Goal: Transaction & Acquisition: Purchase product/service

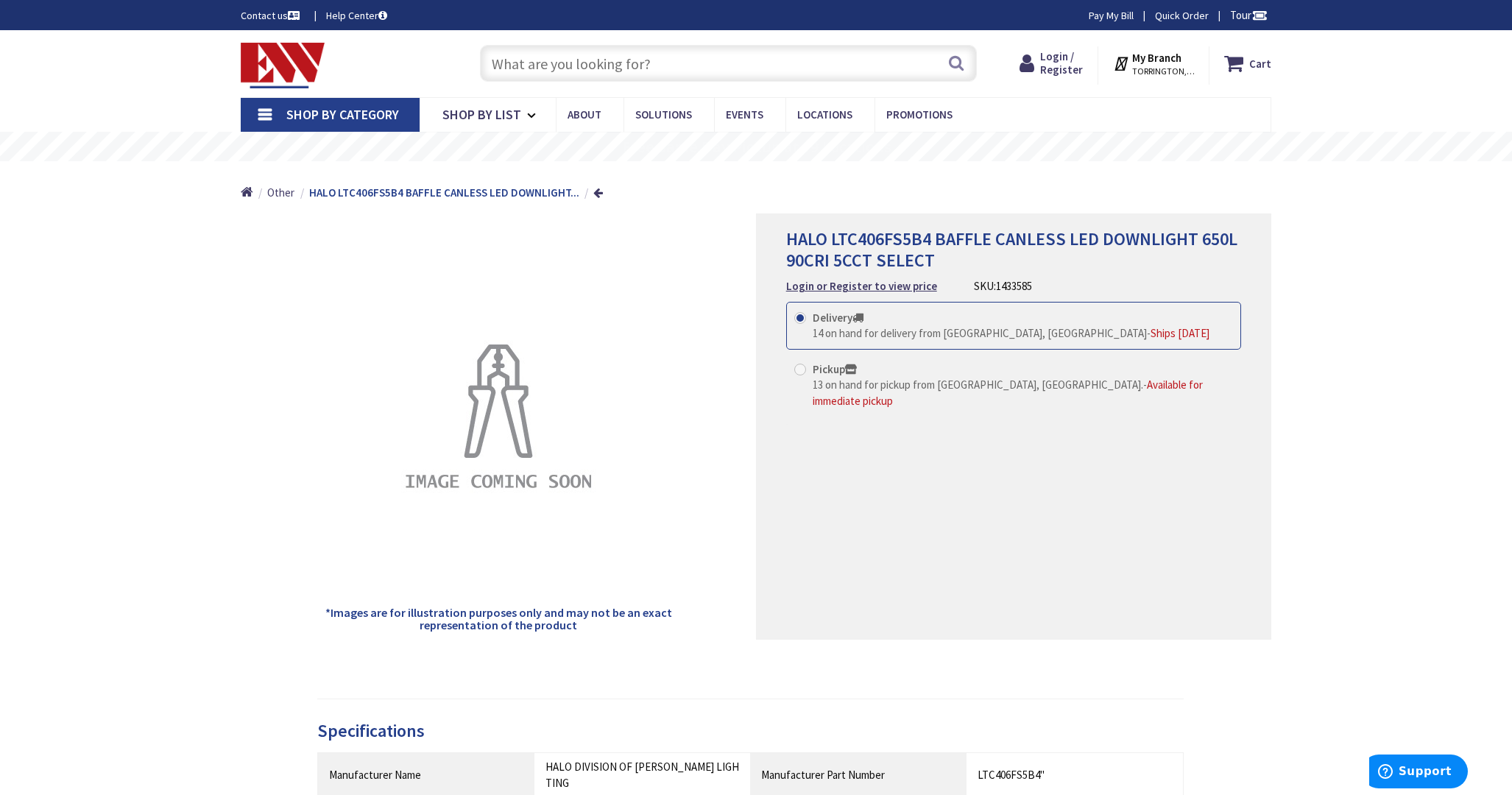
click at [723, 69] on input "text" at bounding box center [729, 63] width 497 height 37
click at [1092, 81] on div "Login / Register Login" at bounding box center [1052, 65] width 93 height 38
click at [1059, 76] on span "Login / Register" at bounding box center [1062, 63] width 43 height 27
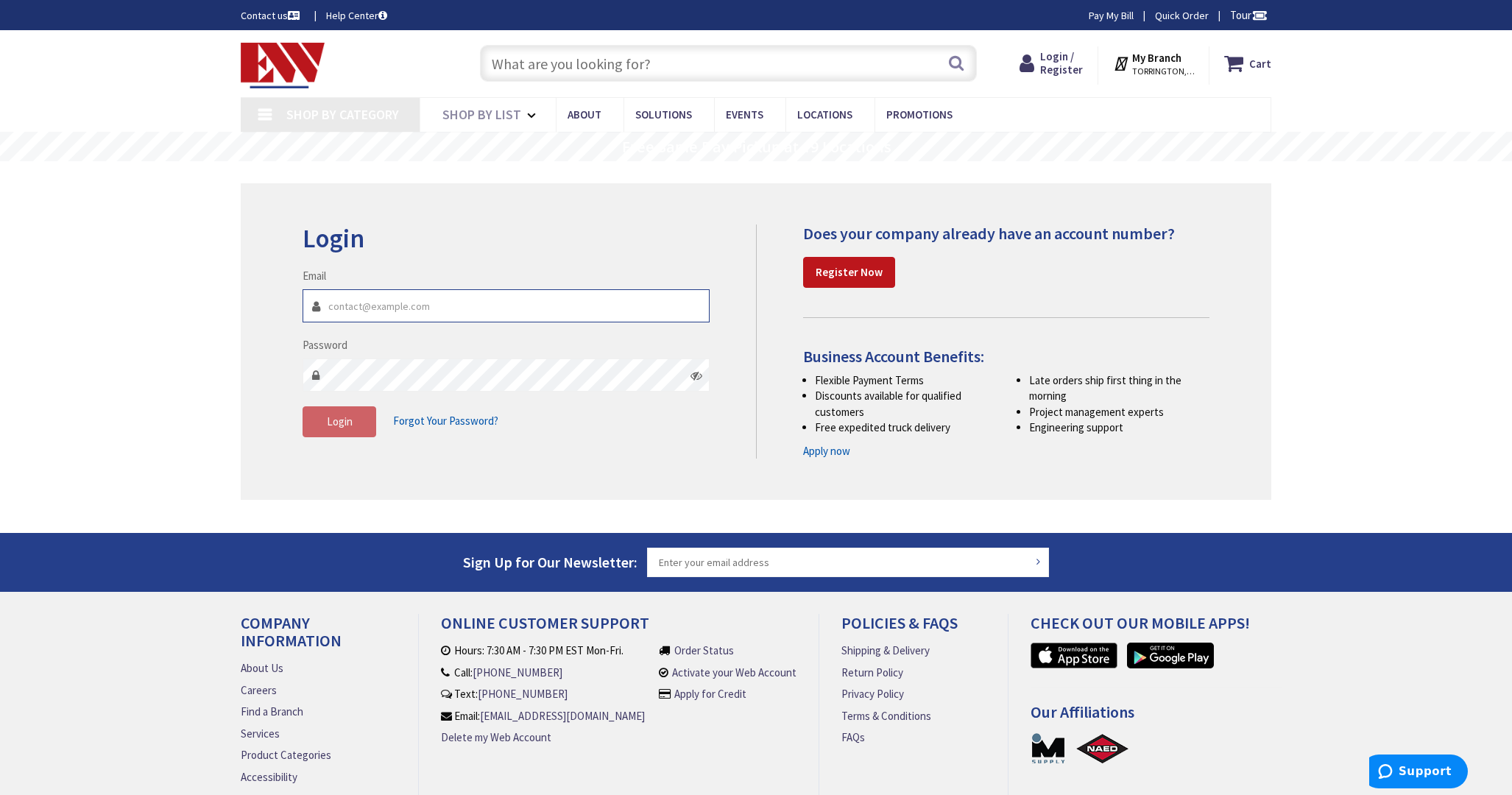
type input "supplier-notifications@zensupply.com"
click at [346, 428] on span "Login" at bounding box center [340, 421] width 26 height 14
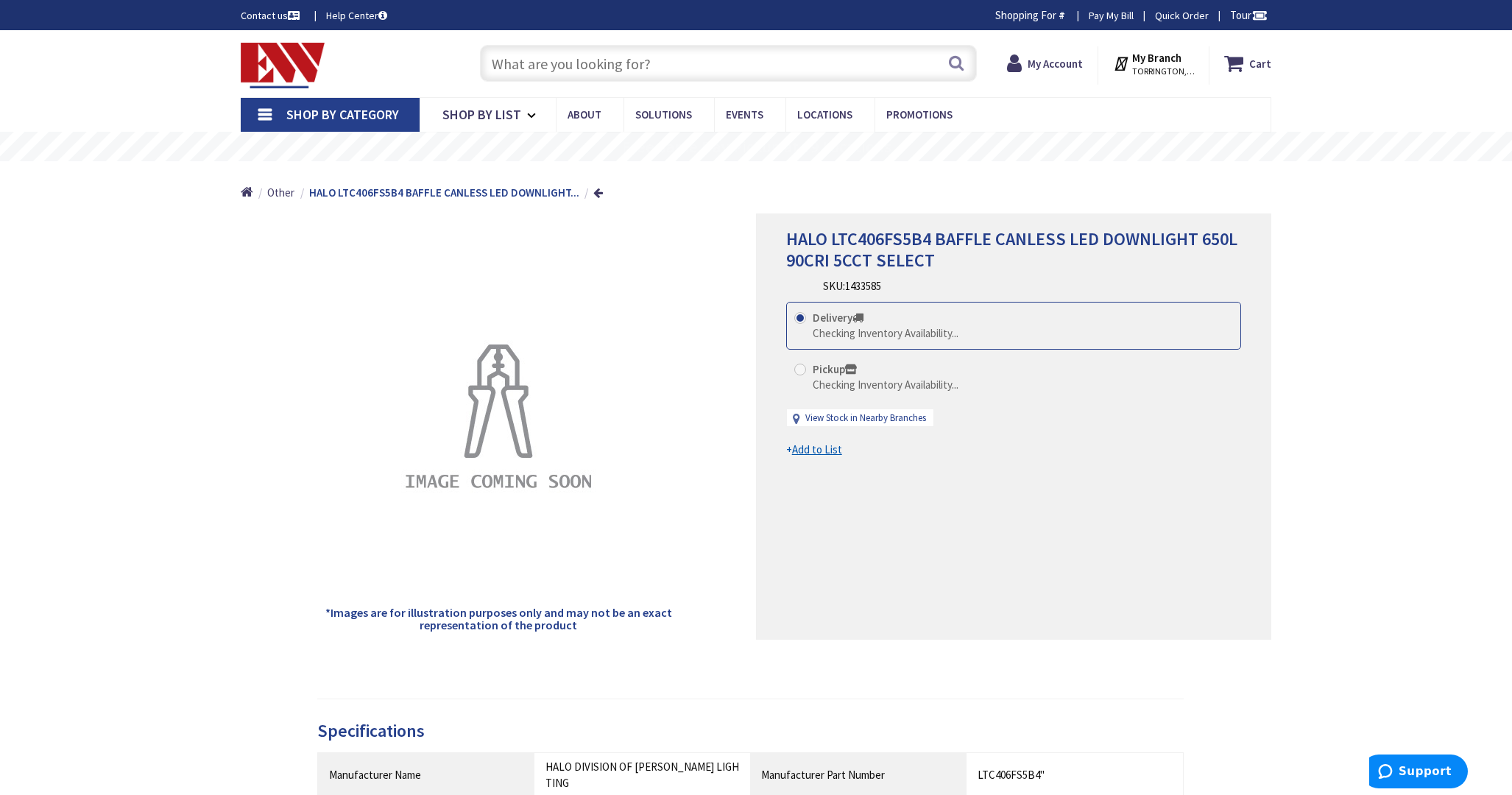
click at [745, 62] on input "text" at bounding box center [729, 63] width 497 height 37
paste input "o/b+jug"
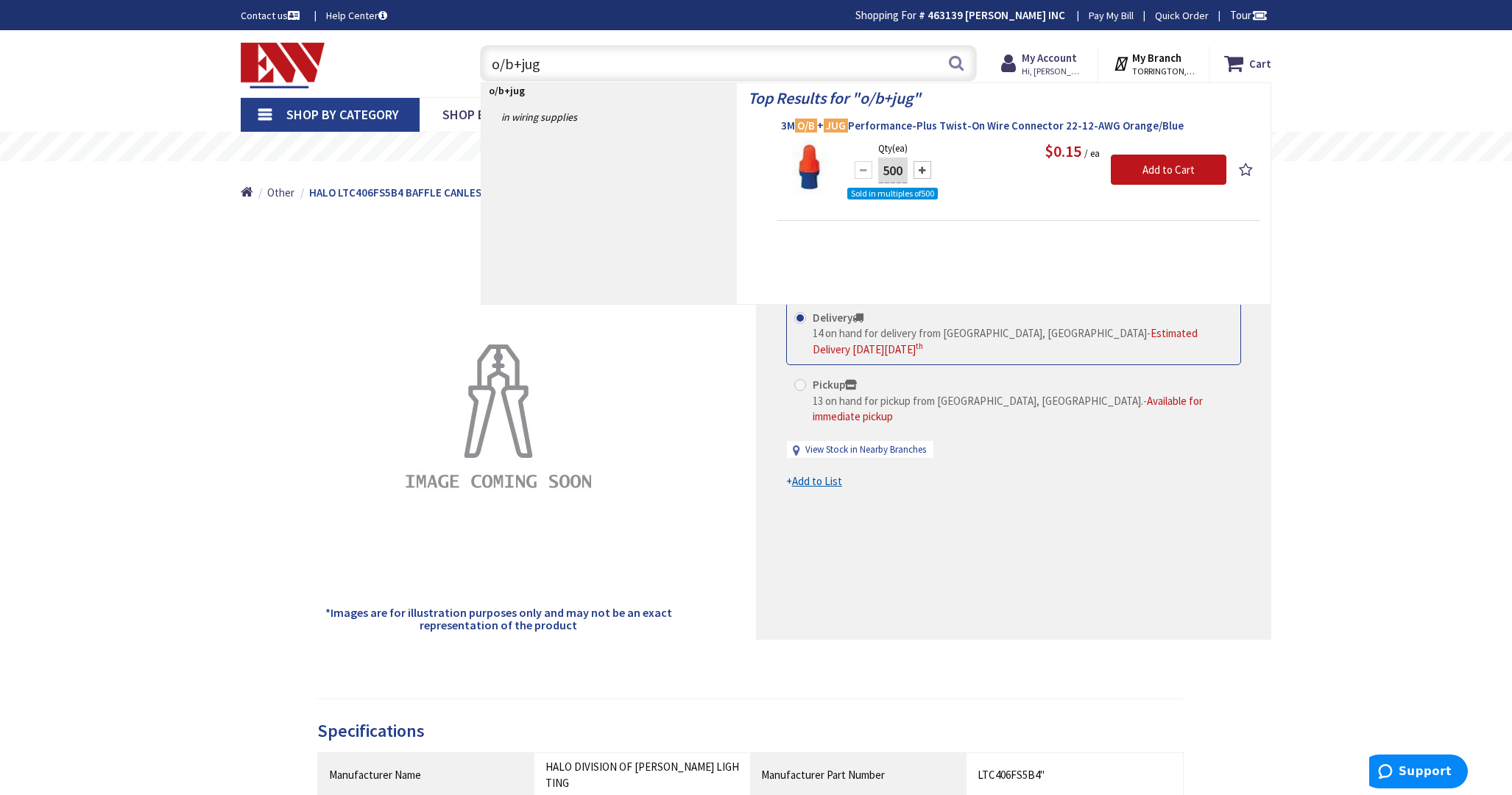
type input "o/b+jug"
click at [784, 118] on span "3M O/B + JUG Performance-Plus Twist-On Wire Connector 22-12-AWG Orange/Blue" at bounding box center [1018, 125] width 475 height 15
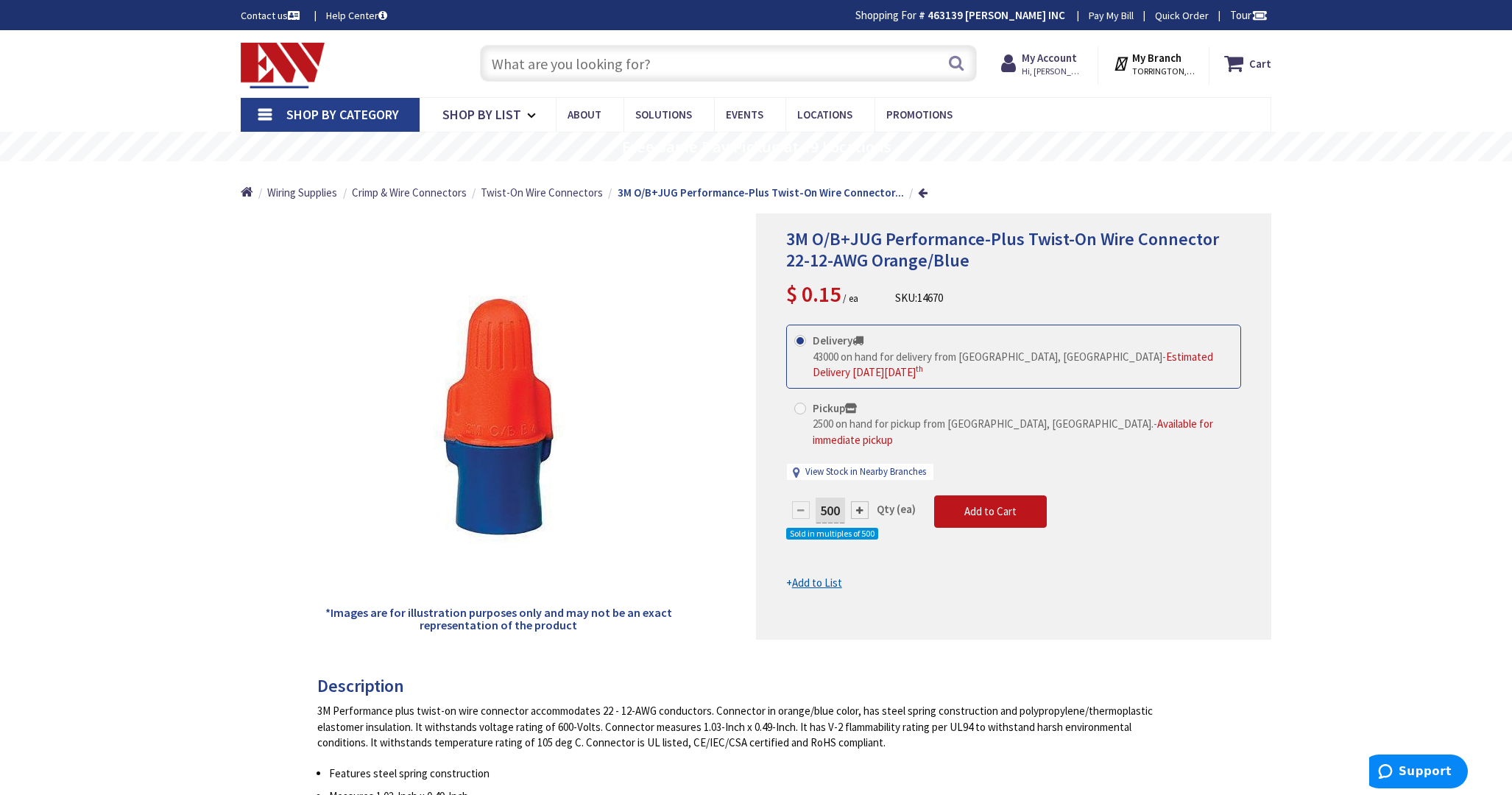
click at [730, 62] on input "text" at bounding box center [729, 63] width 497 height 37
paste input "o/b+jug"
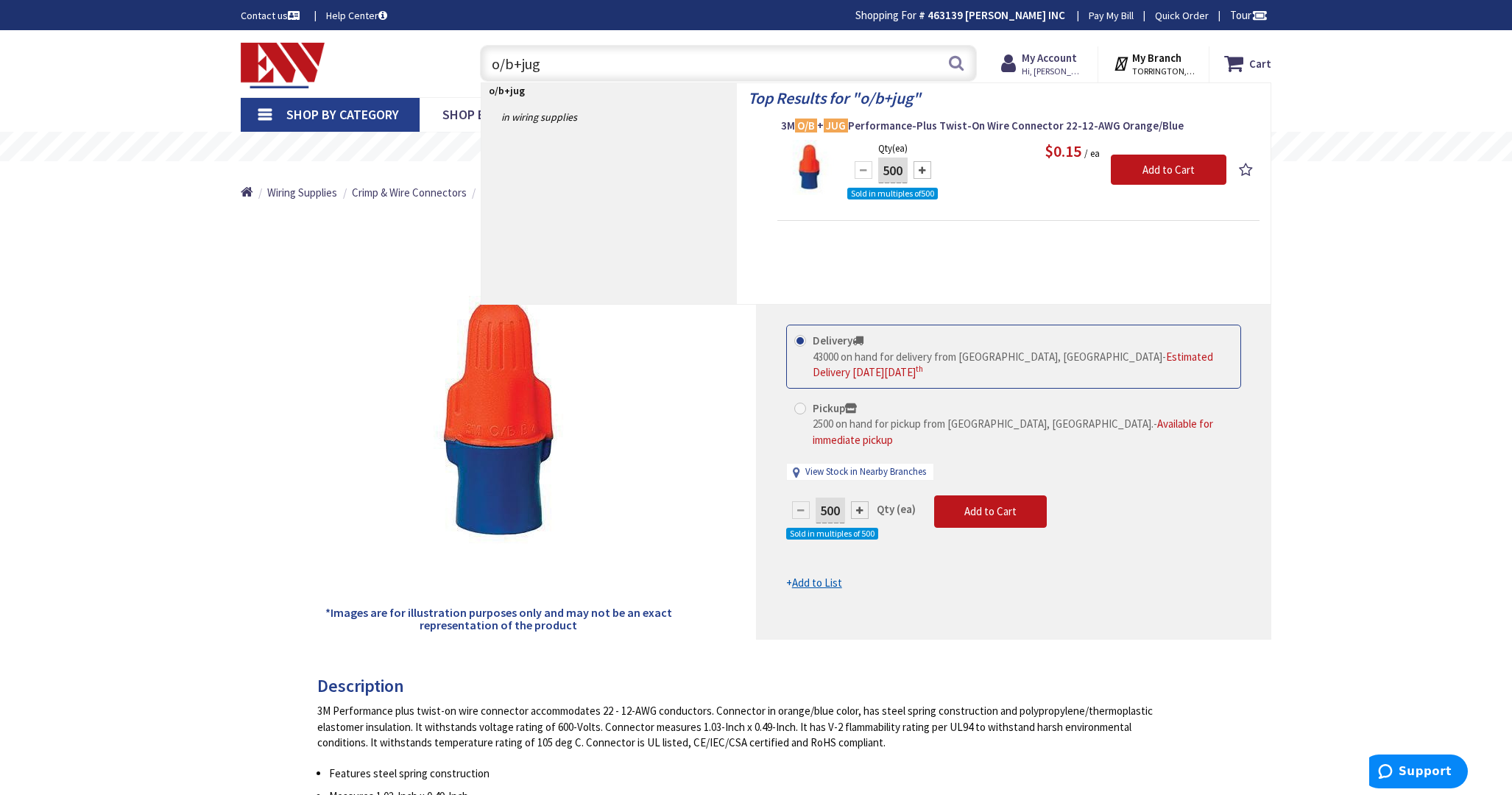
type input "o/b+jug"
click at [827, 57] on input "o/b+jug" at bounding box center [729, 63] width 497 height 37
